Goal: Information Seeking & Learning: Learn about a topic

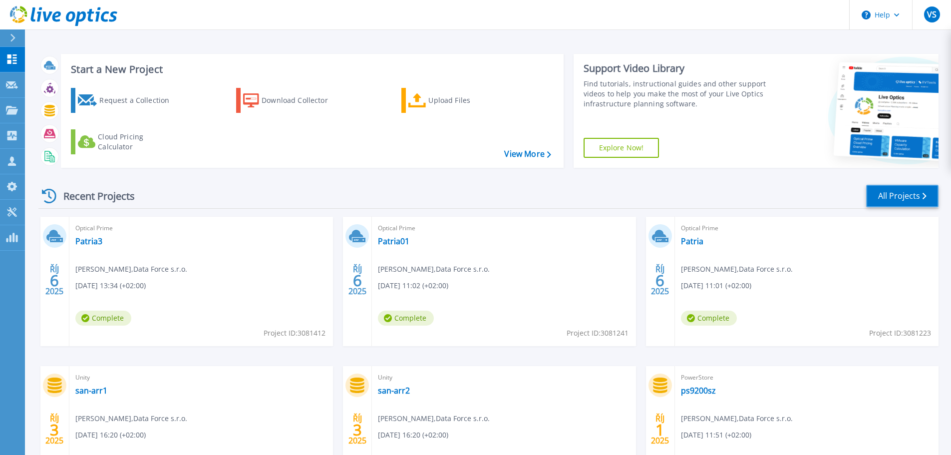
click at [886, 189] on link "All Projects" at bounding box center [902, 196] width 72 height 22
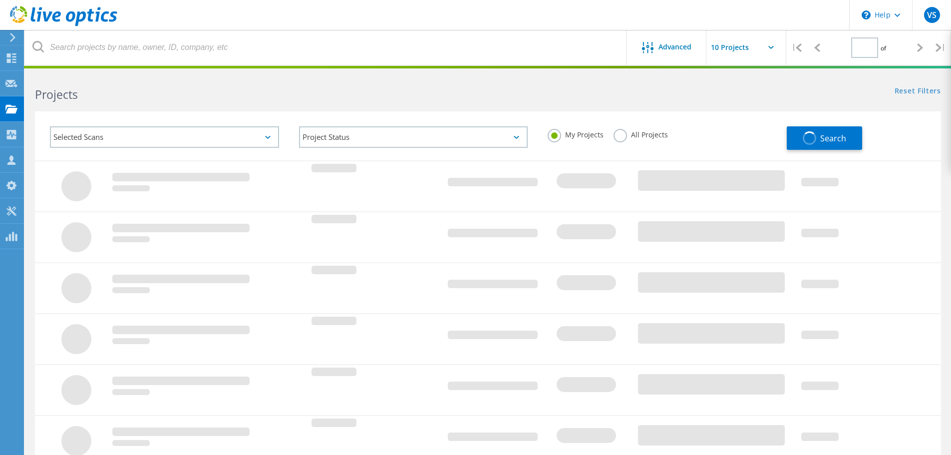
type input "1"
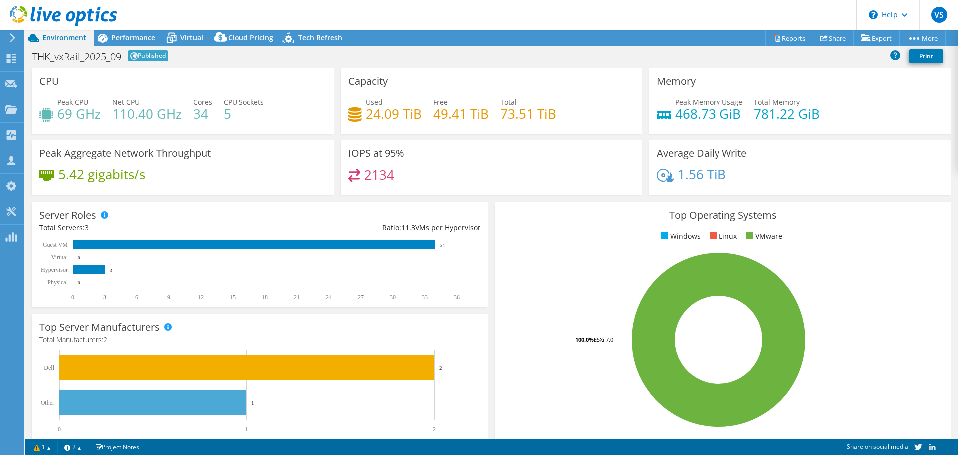
select select "USD"
radio input "true"
radio input "false"
click at [137, 36] on span "Performance" at bounding box center [133, 37] width 44 height 9
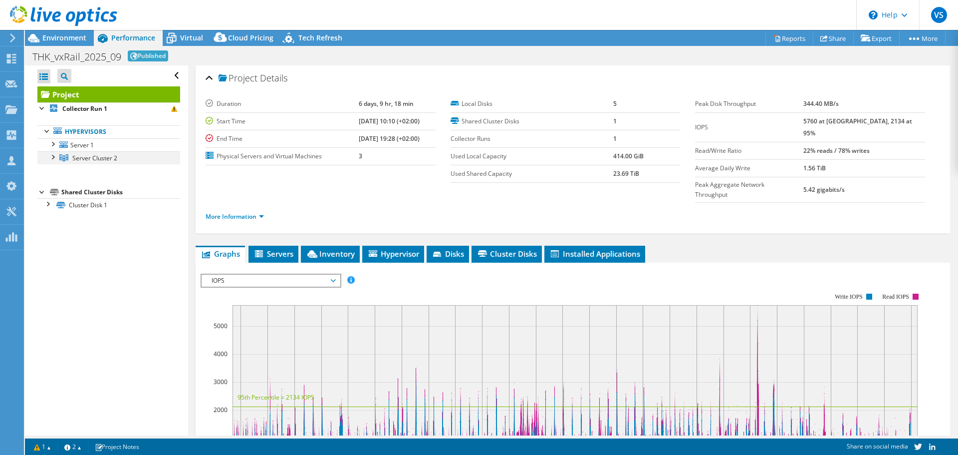
click at [52, 158] on div at bounding box center [52, 156] width 10 height 10
click at [51, 142] on div at bounding box center [52, 143] width 10 height 10
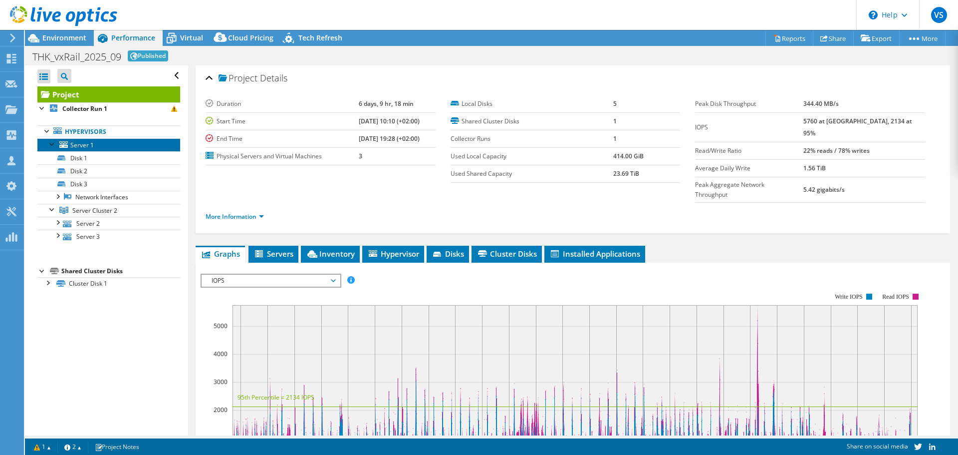
click at [84, 141] on span "Server 1" at bounding box center [81, 145] width 23 height 8
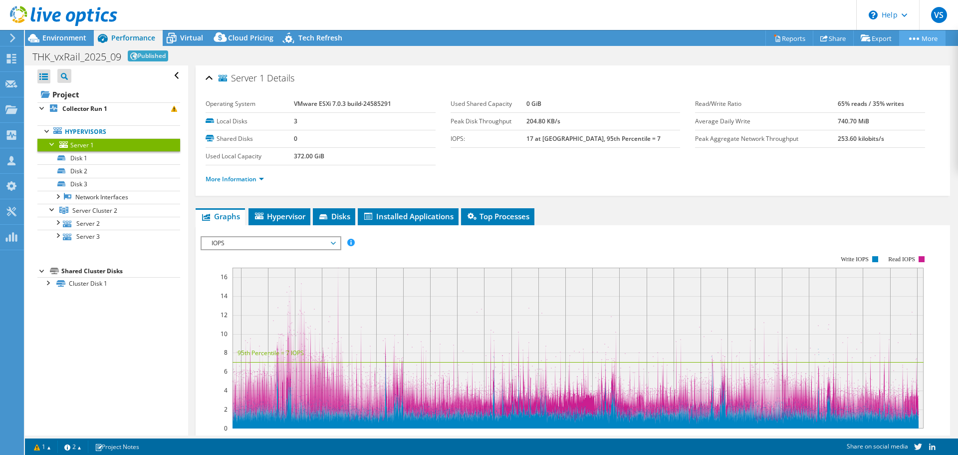
click at [914, 38] on circle at bounding box center [915, 38] width 2 height 2
click at [910, 38] on circle at bounding box center [911, 38] width 2 height 2
click at [45, 209] on link "Server Cluster 2" at bounding box center [108, 210] width 143 height 13
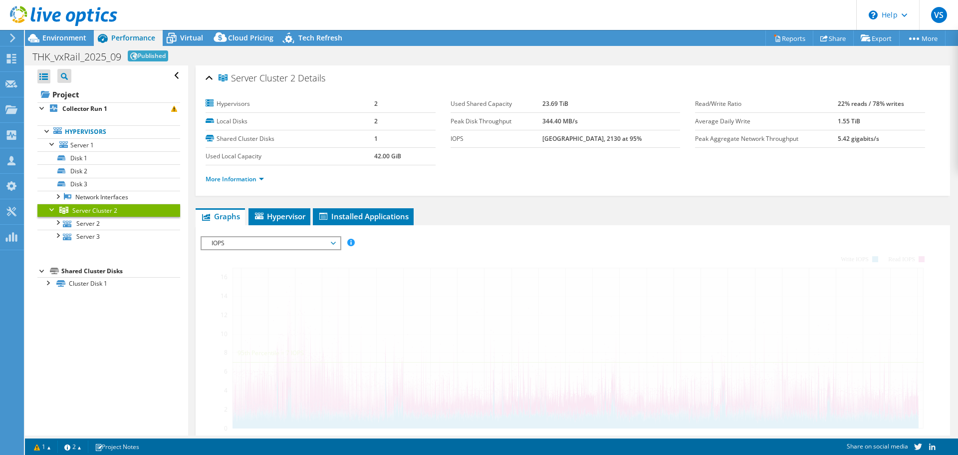
click at [89, 211] on span "Server Cluster 2" at bounding box center [94, 210] width 45 height 8
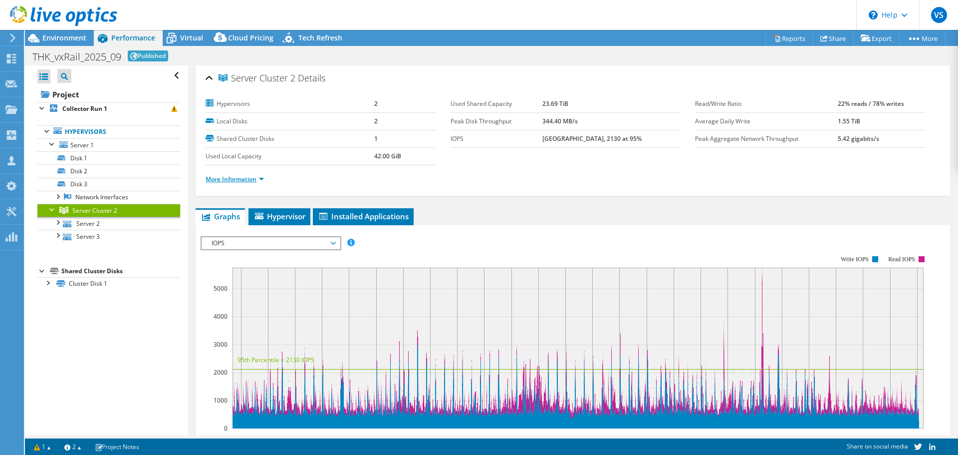
click at [226, 181] on link "More Information" at bounding box center [235, 179] width 58 height 8
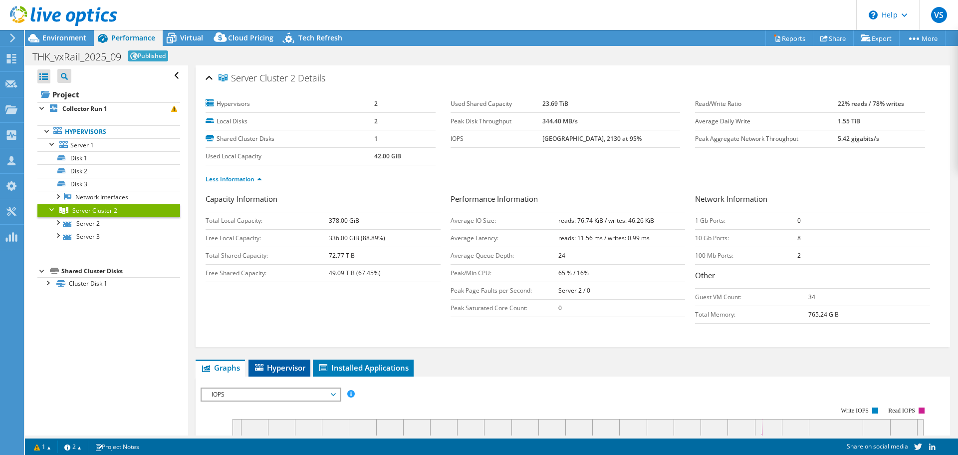
click at [285, 365] on span "Hypervisor" at bounding box center [280, 367] width 52 height 10
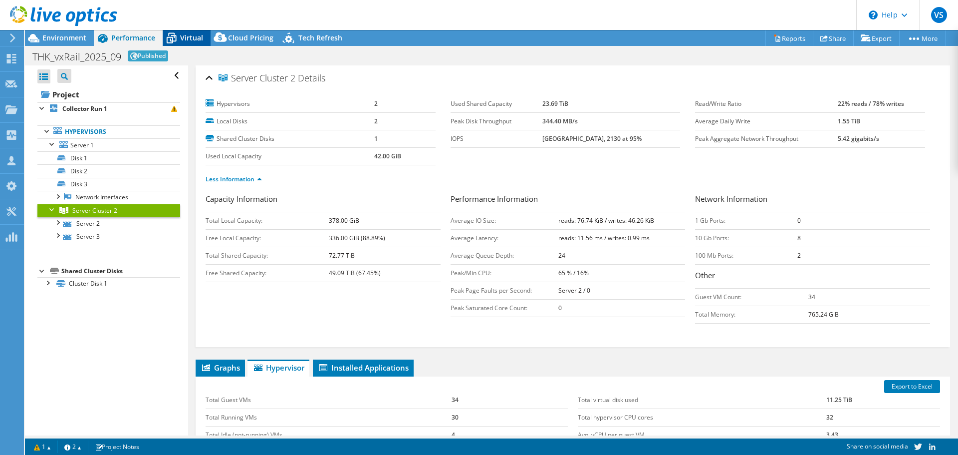
click at [178, 36] on icon at bounding box center [171, 37] width 17 height 17
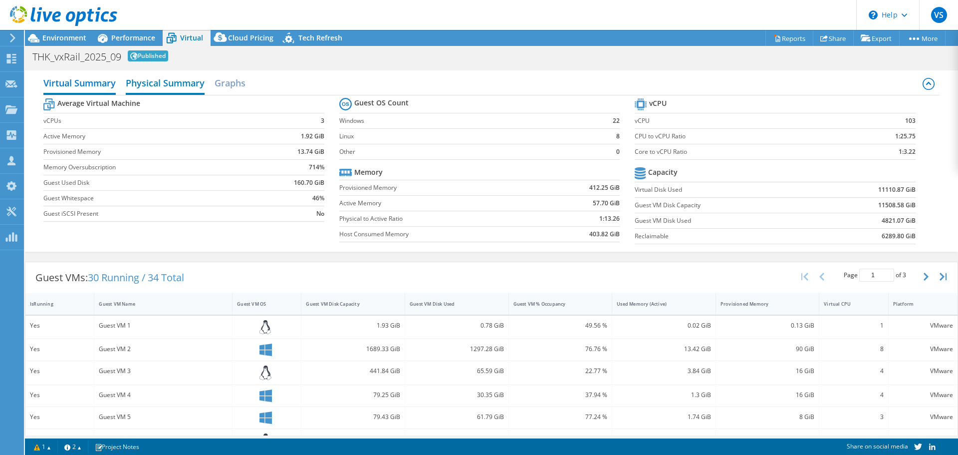
click at [163, 84] on h2 "Physical Summary" at bounding box center [165, 84] width 79 height 22
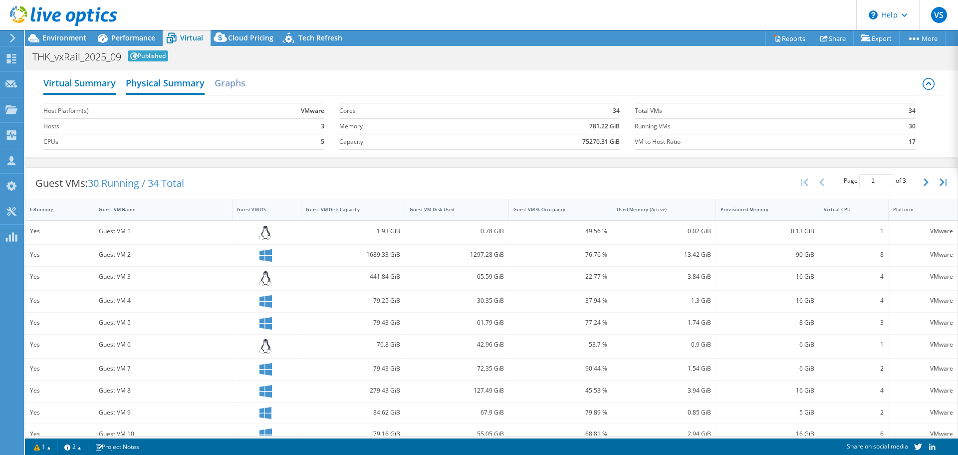
click at [95, 88] on h2 "Virtual Summary" at bounding box center [79, 84] width 72 height 22
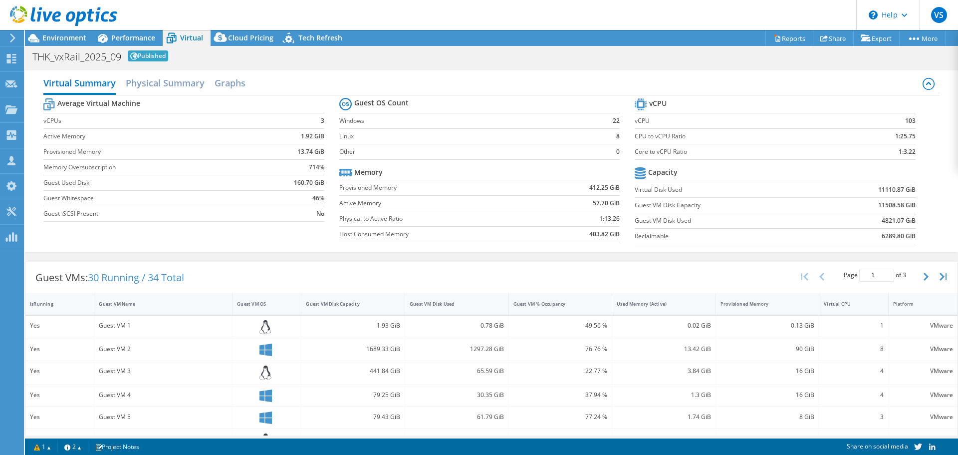
click at [376, 326] on div "1.93 GiB" at bounding box center [353, 325] width 94 height 11
drag, startPoint x: 122, startPoint y: 183, endPoint x: 231, endPoint y: 183, distance: 108.8
click at [231, 183] on label "Guest Used Disk" at bounding box center [150, 183] width 214 height 10
click at [114, 45] on div "Performance" at bounding box center [128, 38] width 69 height 16
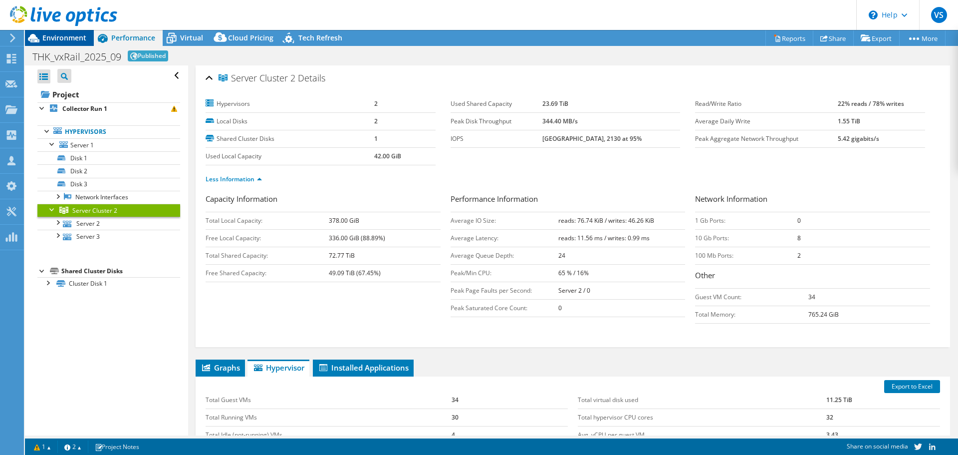
click at [66, 37] on span "Environment" at bounding box center [64, 37] width 44 height 9
